Goal: Information Seeking & Learning: Learn about a topic

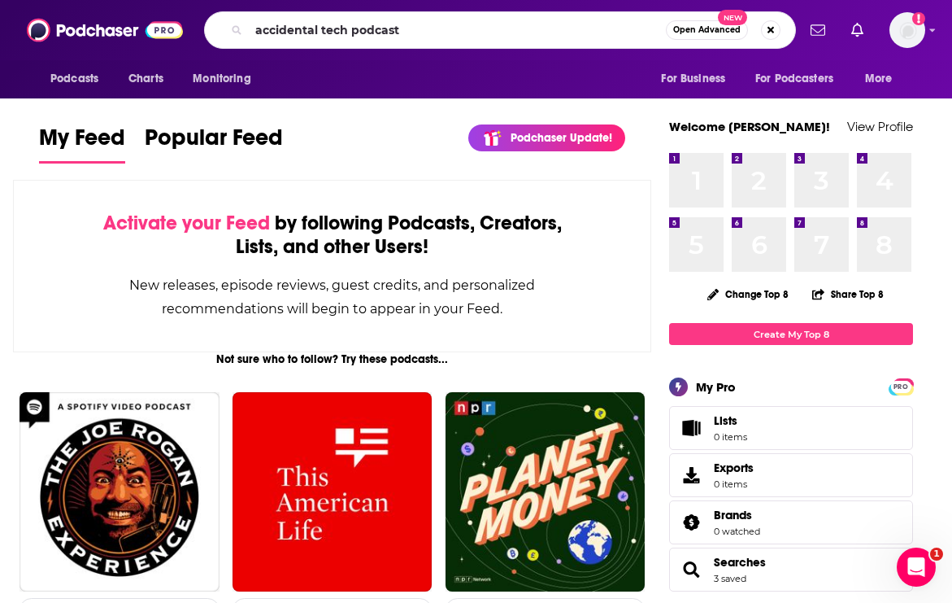
type input "accidental tech podcast"
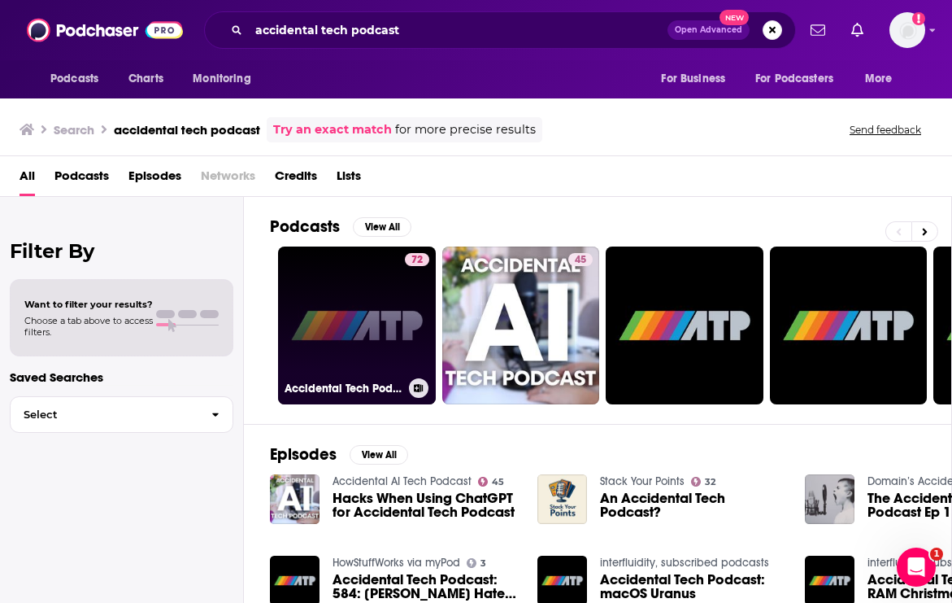
click at [321, 345] on link "72 Accidental Tech Podcast" at bounding box center [357, 325] width 158 height 158
